Goal: Information Seeking & Learning: Learn about a topic

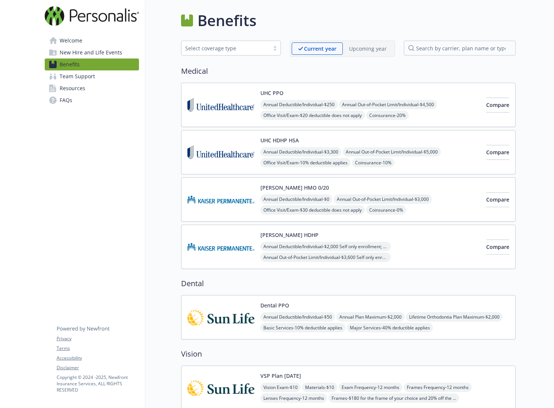
click at [429, 163] on div "Annual Deductible/Individual - $3,300 Annual Out-of-Pocket Limit/Individual - $…" at bounding box center [370, 179] width 220 height 64
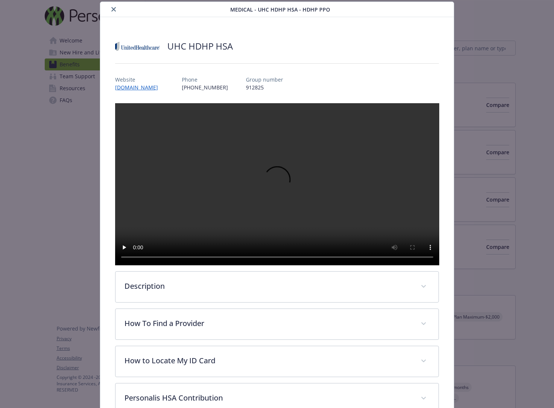
scroll to position [166, 0]
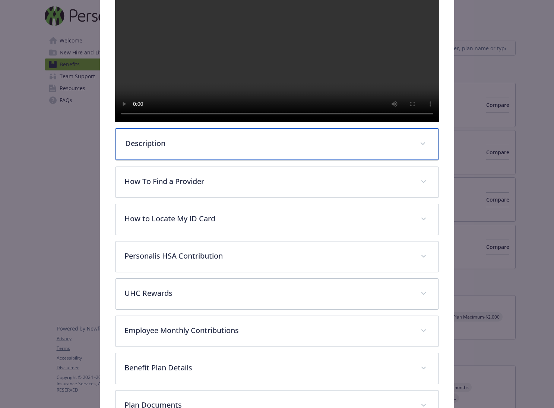
click at [216, 160] on div "Description" at bounding box center [276, 144] width 323 height 32
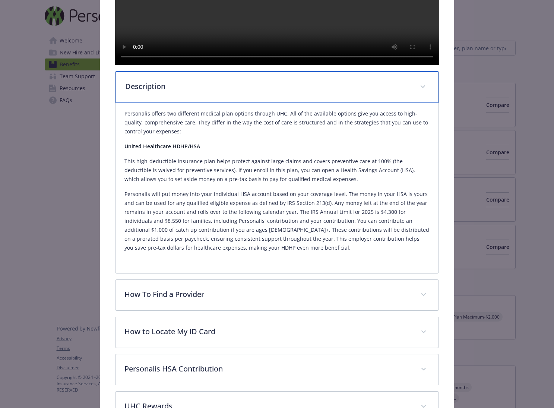
scroll to position [223, 0]
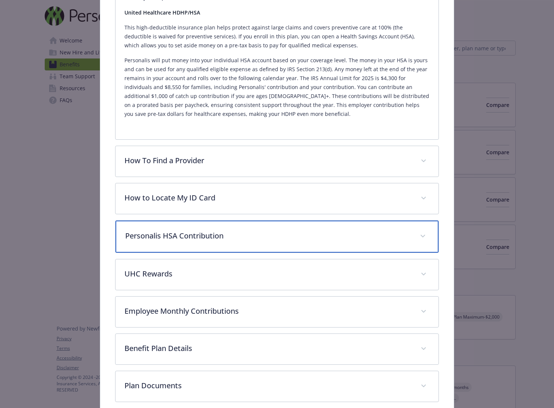
click at [237, 241] on p "Personalis HSA Contribution" at bounding box center [268, 235] width 286 height 11
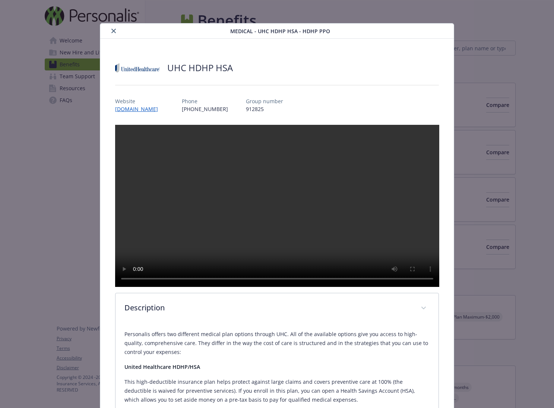
scroll to position [0, 0]
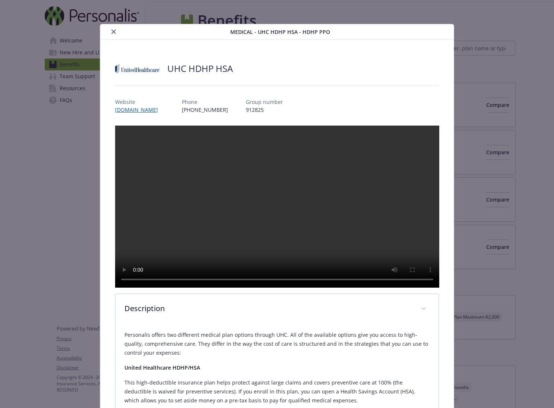
click at [112, 33] on icon "close" at bounding box center [113, 31] width 4 height 4
